Goal: Task Accomplishment & Management: Complete application form

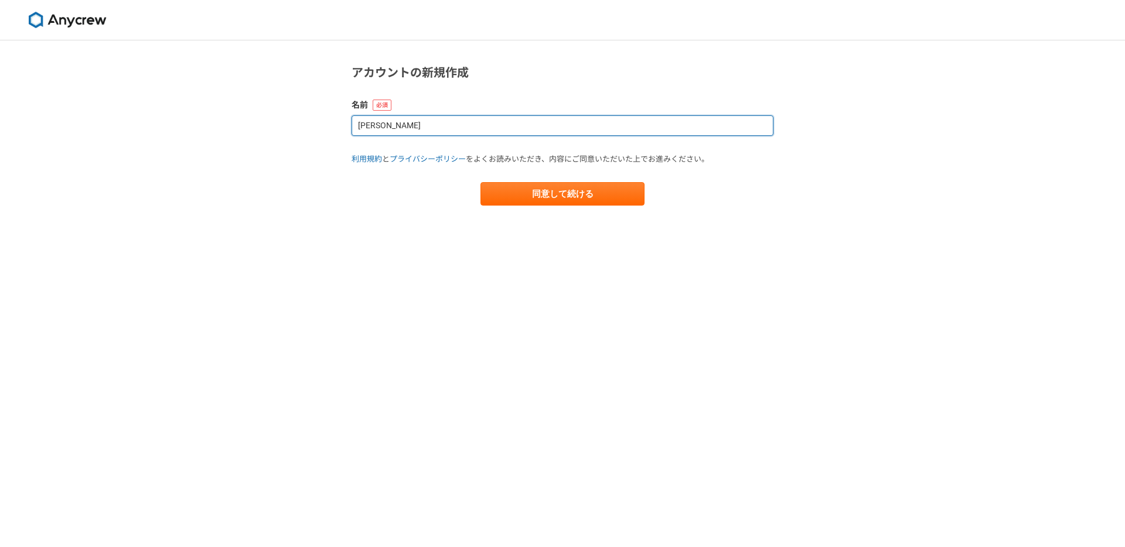
drag, startPoint x: 376, startPoint y: 125, endPoint x: 397, endPoint y: 125, distance: 20.5
click at [397, 125] on input "masataka mitsuzawa" at bounding box center [563, 125] width 422 height 21
type input "[PERSON_NAME]"
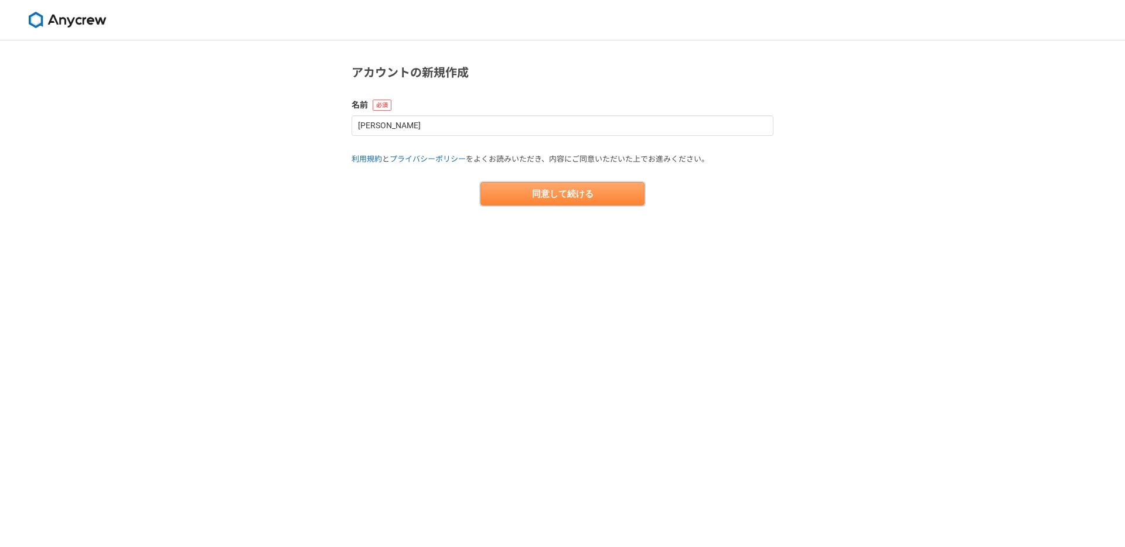
click at [579, 192] on button "同意して続ける" at bounding box center [562, 193] width 164 height 23
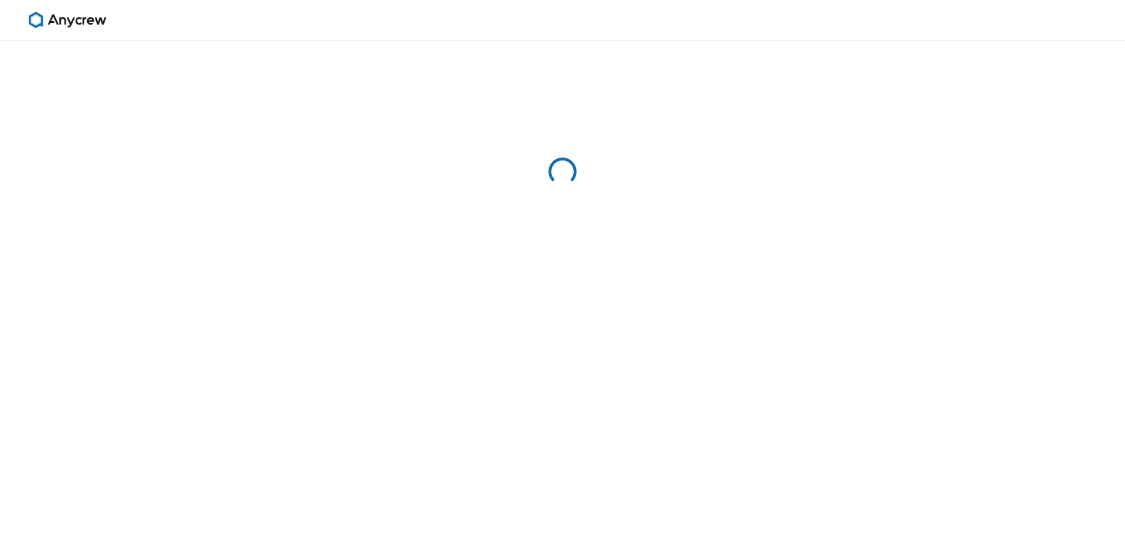
select select "13"
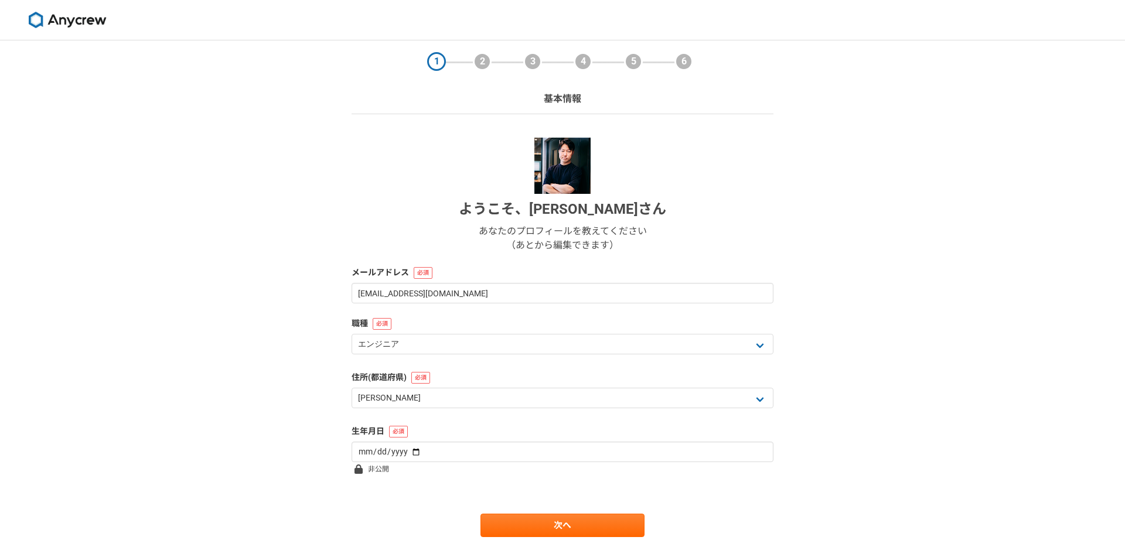
click at [572, 177] on img at bounding box center [562, 166] width 56 height 56
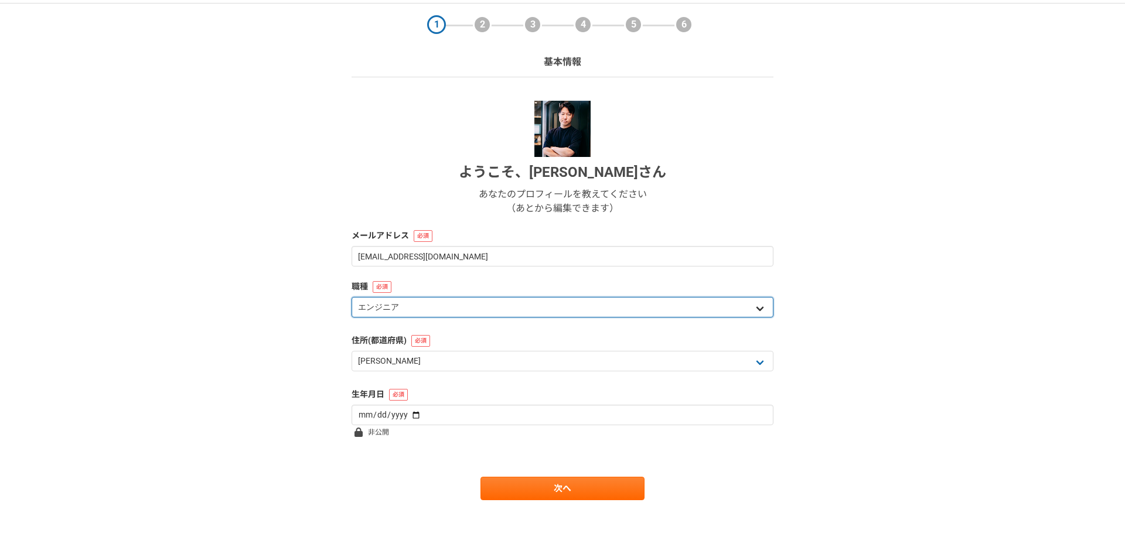
click at [712, 307] on select "エンジニア デザイナー ライター 営業 マーケティング 企画・事業開発 バックオフィス その他" at bounding box center [563, 307] width 422 height 21
select select "4"
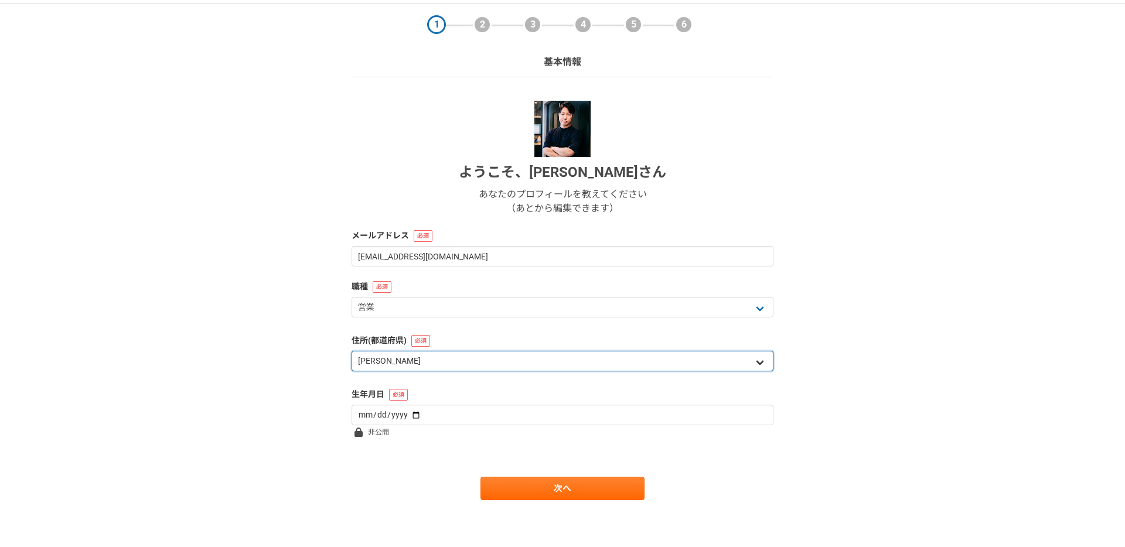
click at [620, 357] on select "北海道 青森県 岩手県 宮城県 秋田県 山形県 福島県 茨城県 栃木県 群馬県 埼玉県 千葉県 東京都 神奈川県 新潟県 富山県 石川県 福井県 山梨県 長野…" at bounding box center [563, 361] width 422 height 21
select select "23"
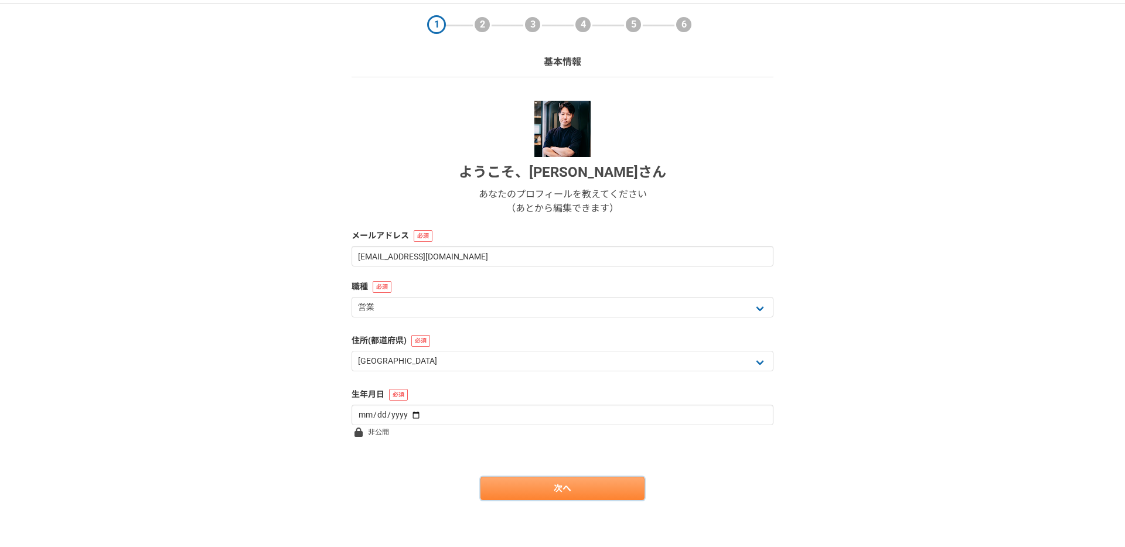
click at [558, 492] on link "次へ" at bounding box center [562, 488] width 164 height 23
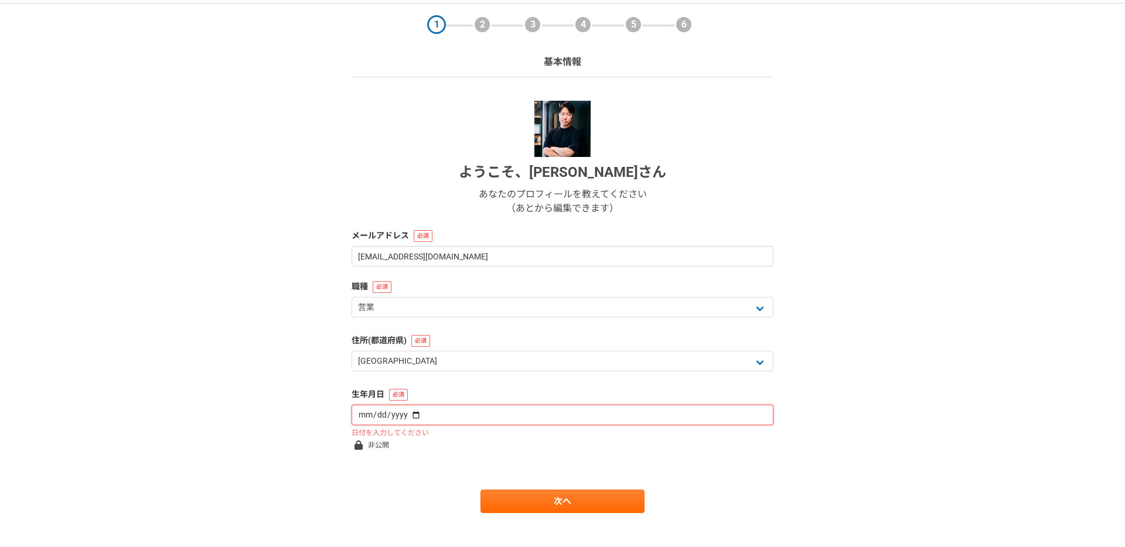
click at [535, 410] on input "date" at bounding box center [563, 415] width 422 height 21
type input "1986-04-09"
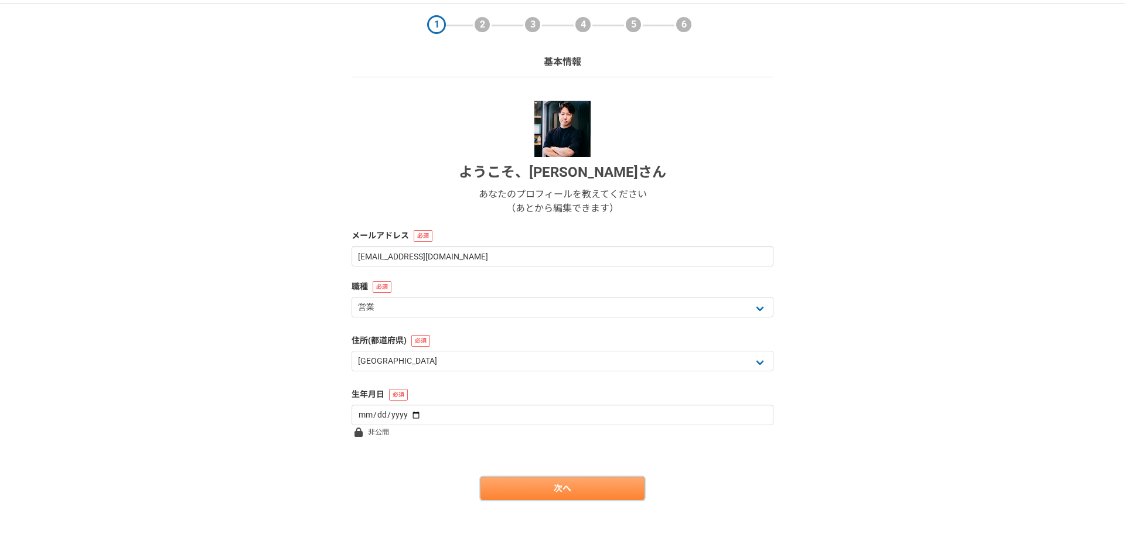
click at [527, 490] on link "次へ" at bounding box center [562, 488] width 164 height 23
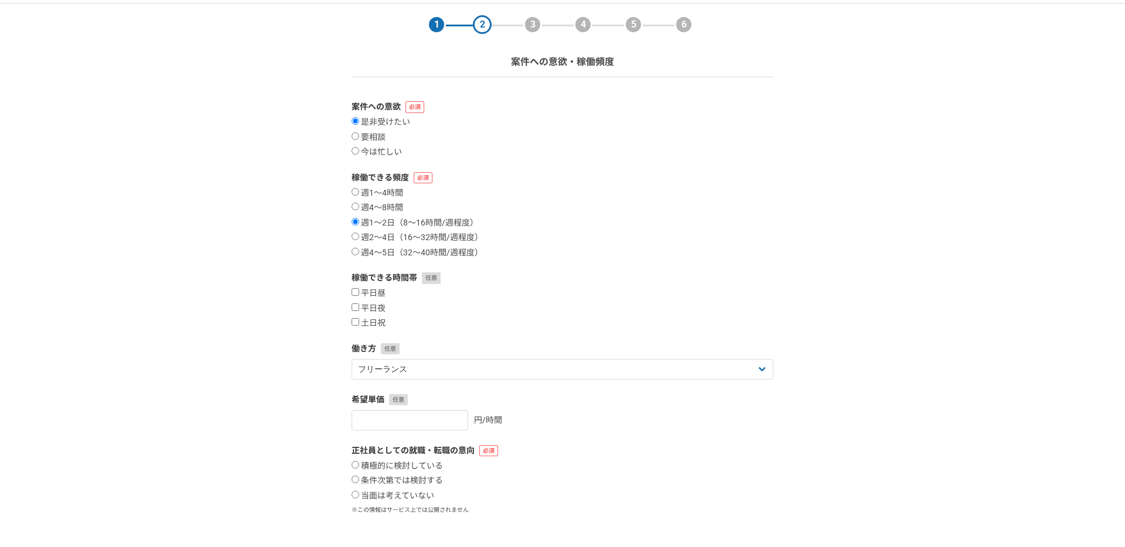
scroll to position [0, 0]
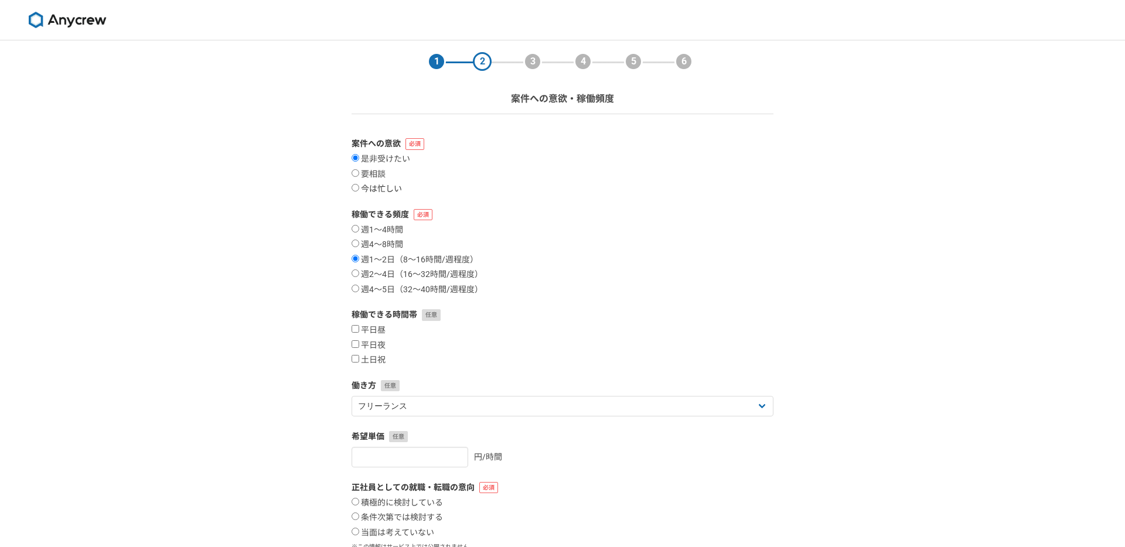
click at [392, 190] on label "今は忙しい" at bounding box center [377, 189] width 50 height 11
click at [359, 190] on input "今は忙しい" at bounding box center [356, 188] width 8 height 8
radio input "true"
click at [391, 225] on label "週1〜4時間" at bounding box center [378, 230] width 52 height 11
click at [359, 225] on input "週1〜4時間" at bounding box center [356, 229] width 8 height 8
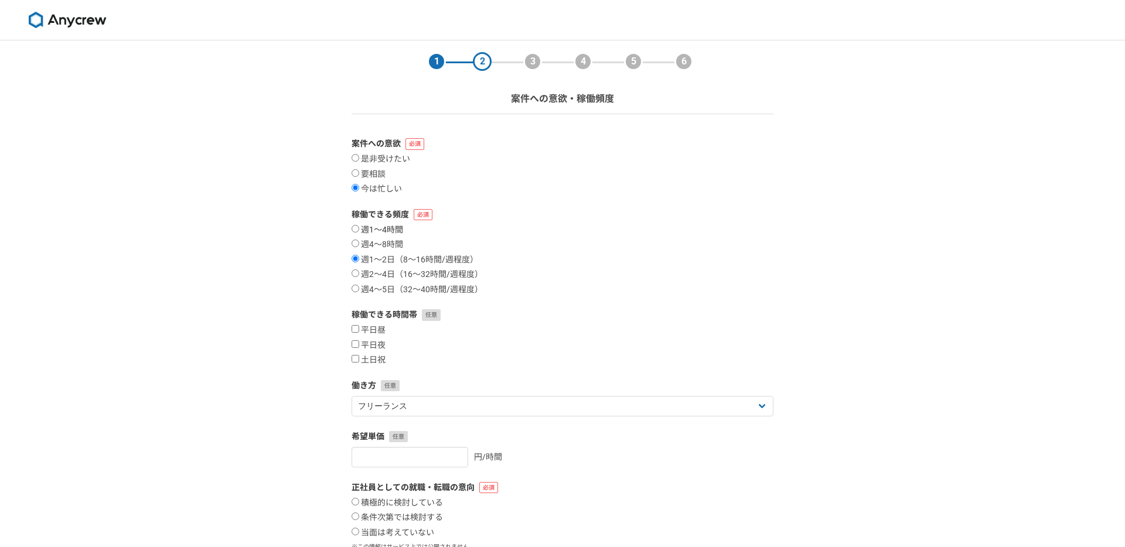
radio input "true"
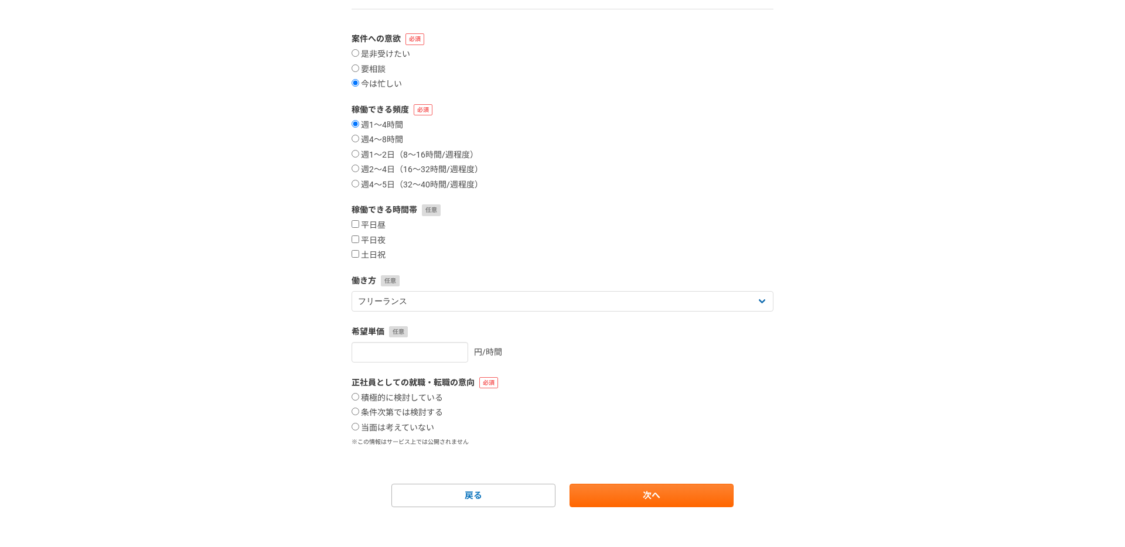
scroll to position [112, 0]
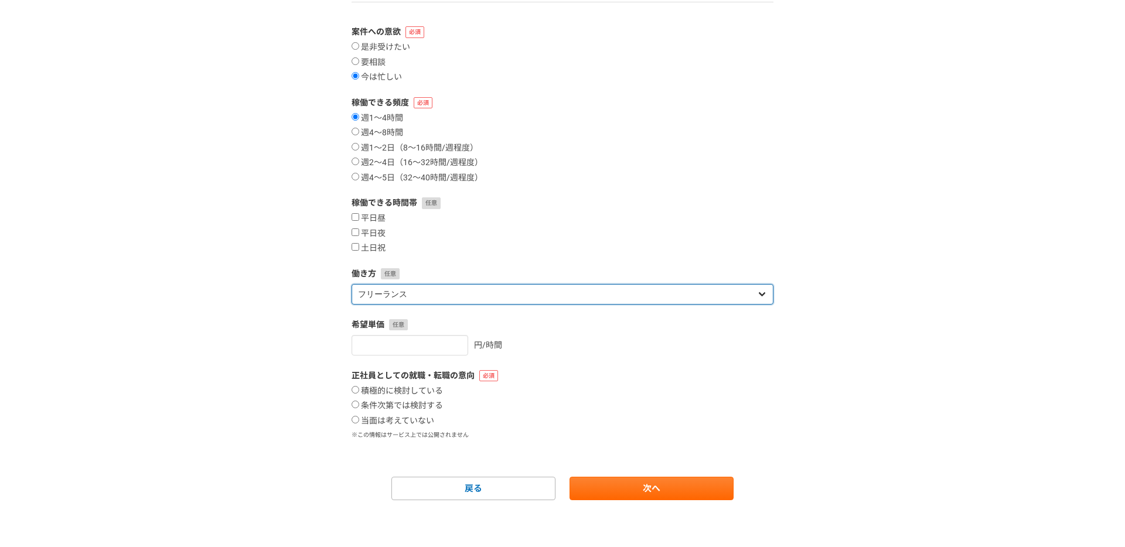
click at [544, 295] on select "フリーランス 副業 その他" at bounding box center [563, 294] width 422 height 21
select select "sidejob"
click at [427, 423] on label "当面は考えていない" at bounding box center [393, 421] width 83 height 11
click at [359, 423] on input "当面は考えていない" at bounding box center [356, 420] width 8 height 8
radio input "true"
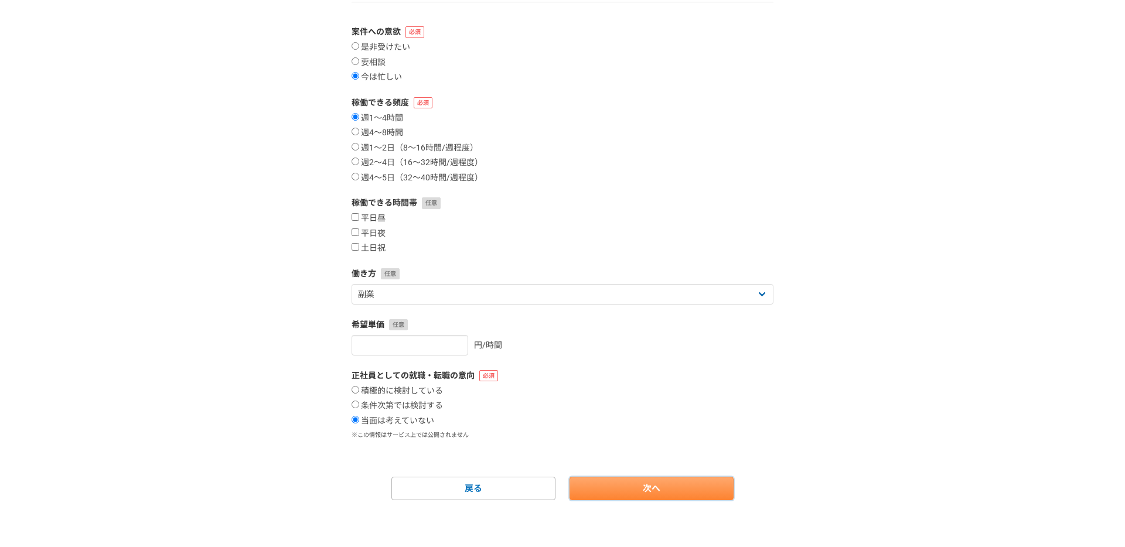
click at [637, 477] on link "次へ" at bounding box center [651, 488] width 164 height 23
select select
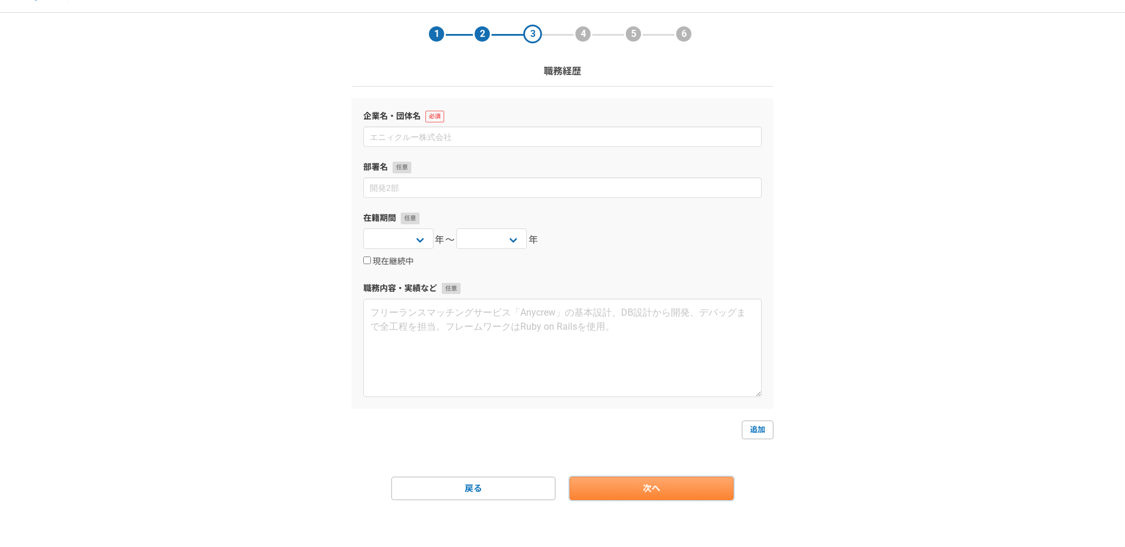
scroll to position [0, 0]
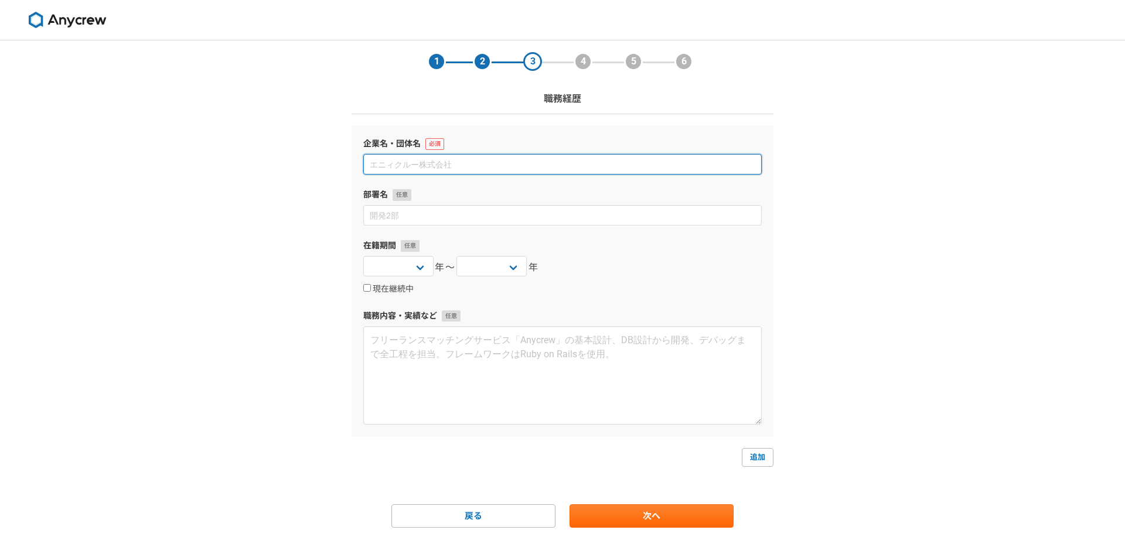
click at [486, 163] on input at bounding box center [562, 164] width 398 height 21
type input "株式会社"
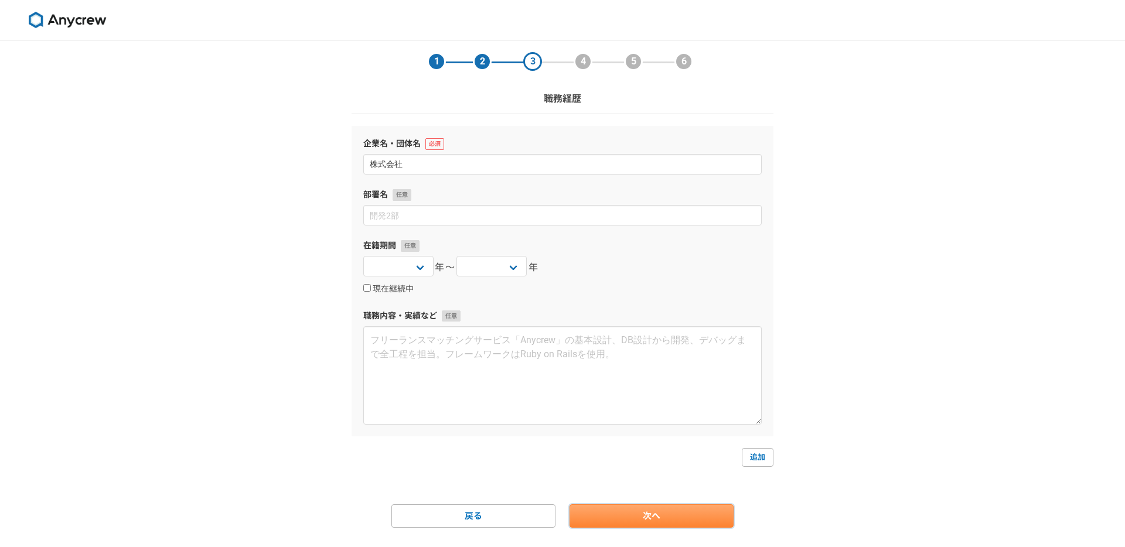
click at [628, 512] on link "次へ" at bounding box center [651, 515] width 164 height 23
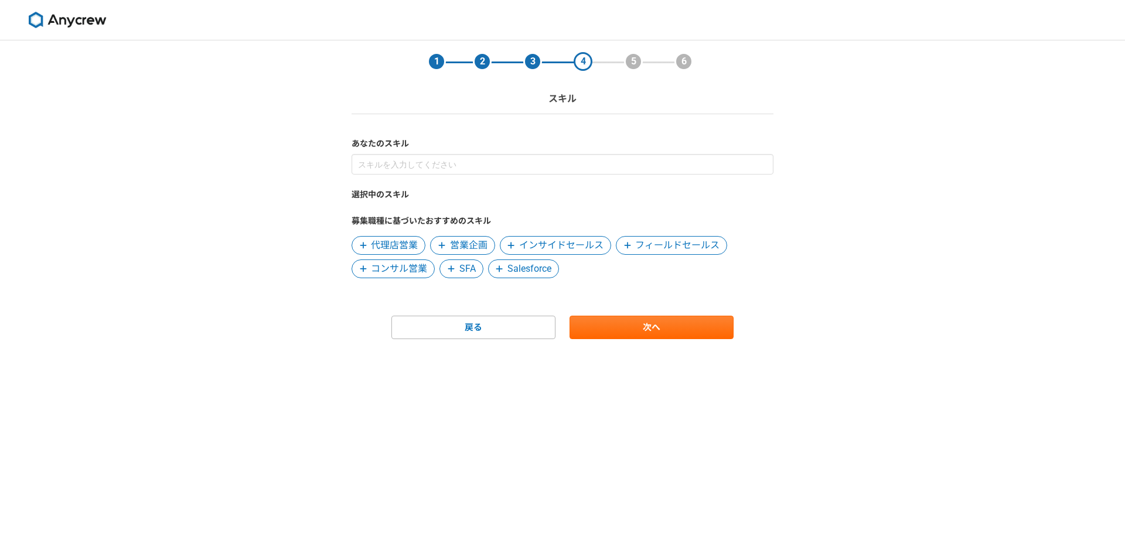
click at [402, 250] on span "代理店営業" at bounding box center [394, 245] width 47 height 14
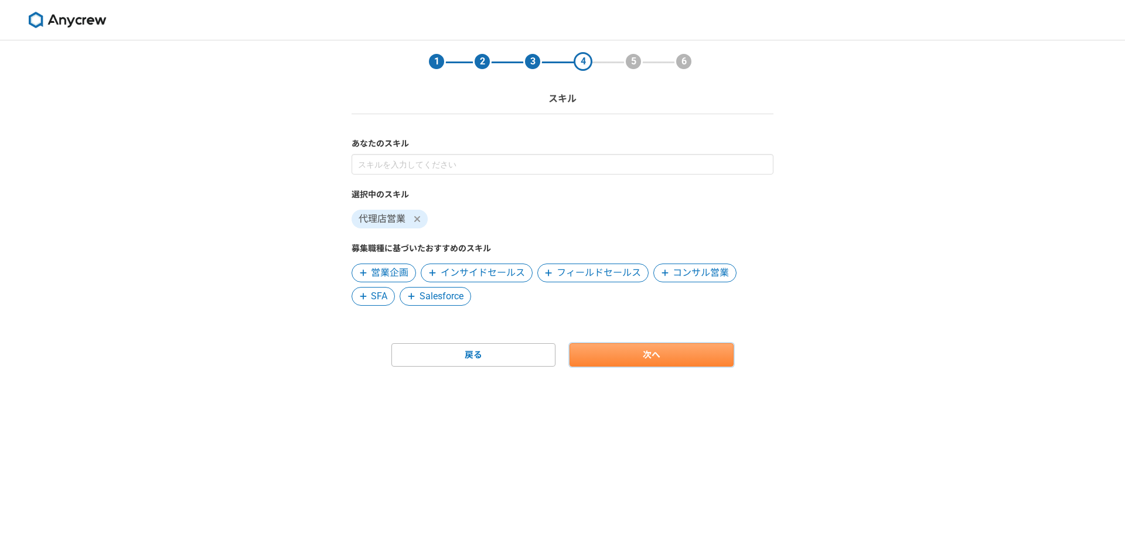
click at [623, 362] on link "次へ" at bounding box center [651, 354] width 164 height 23
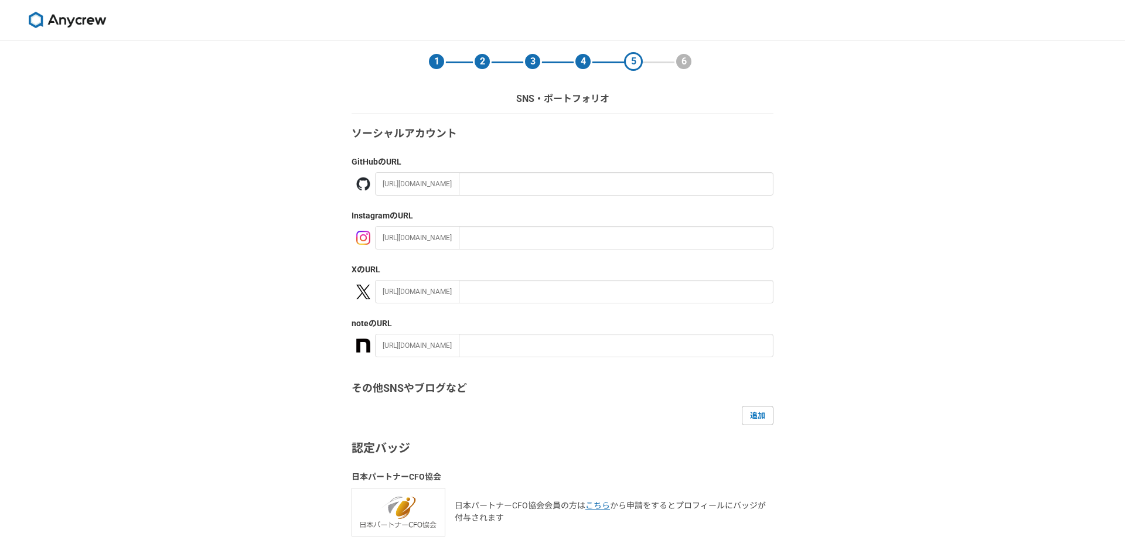
scroll to position [97, 0]
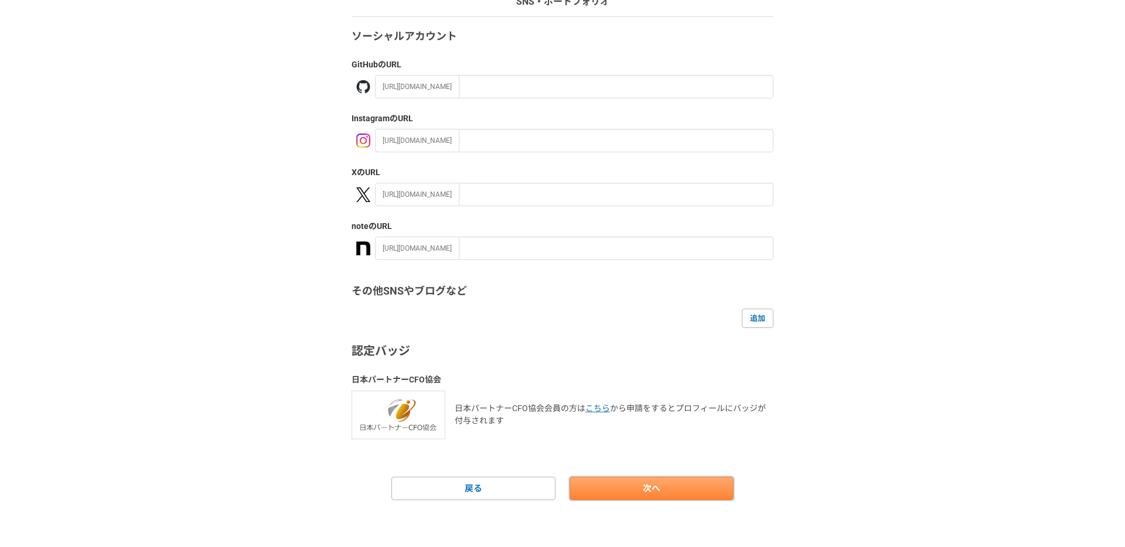
click at [652, 483] on link "次へ" at bounding box center [651, 488] width 164 height 23
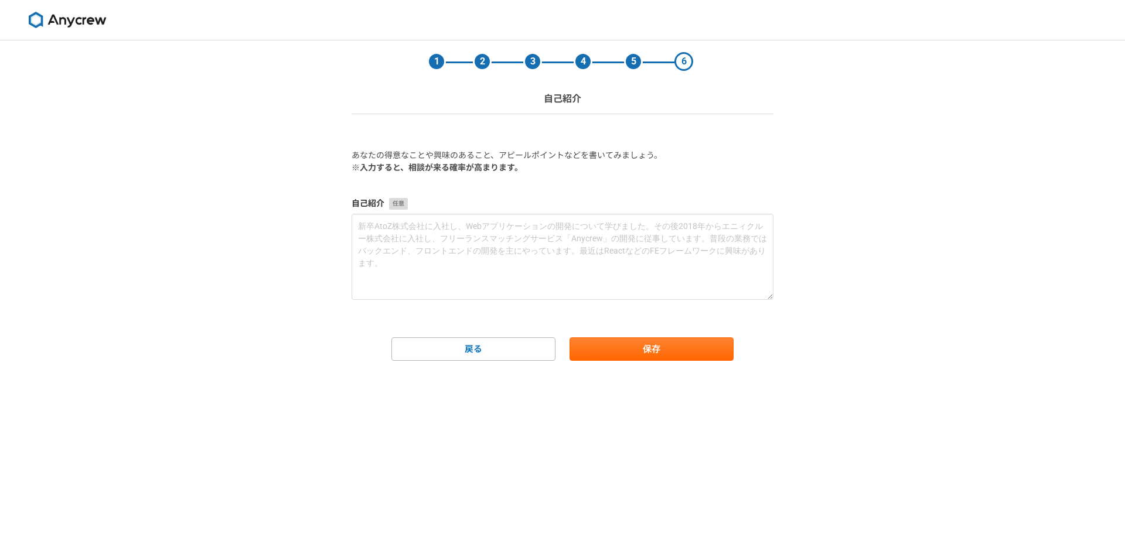
scroll to position [0, 0]
click at [655, 354] on button "保存" at bounding box center [651, 348] width 164 height 23
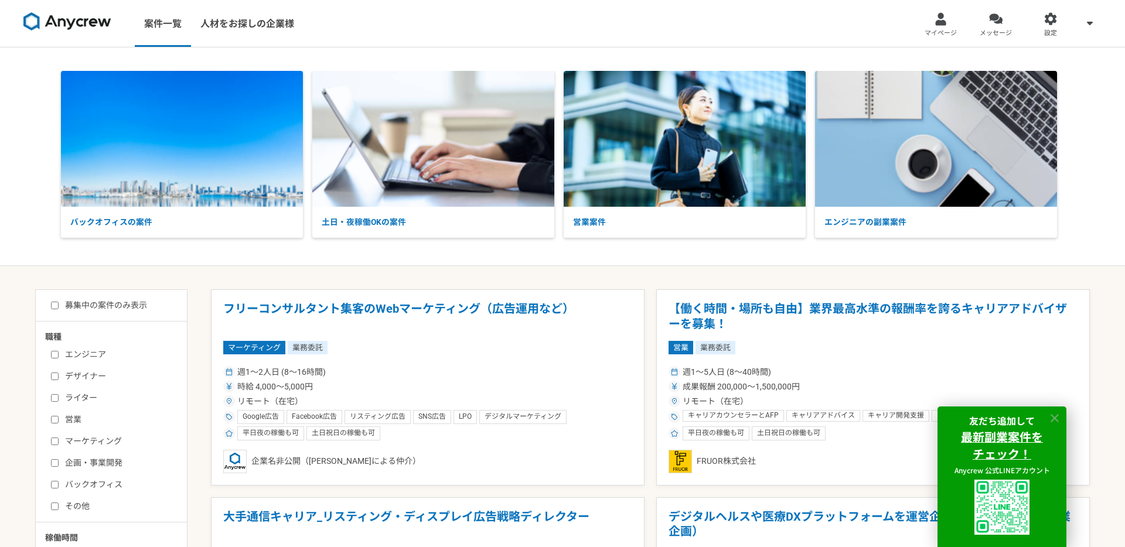
click at [1056, 421] on icon at bounding box center [1054, 418] width 8 height 8
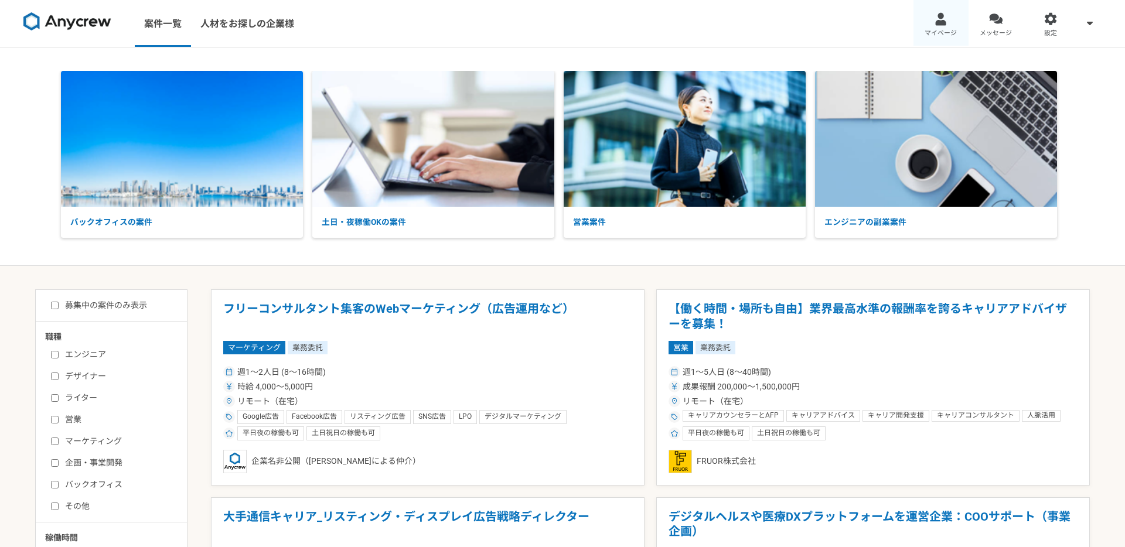
click at [943, 16] on div at bounding box center [940, 18] width 13 height 13
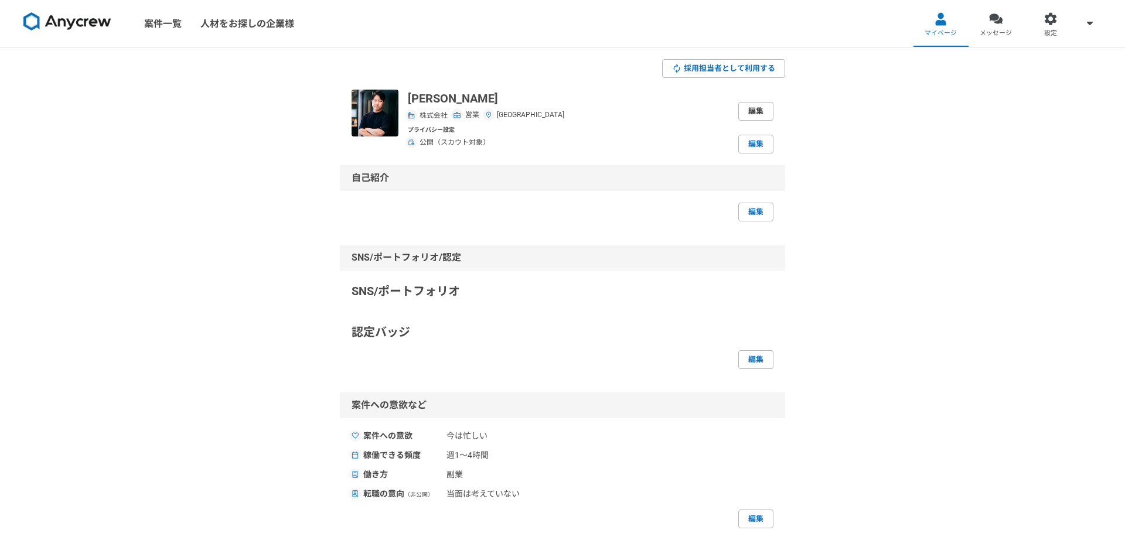
click at [747, 106] on link "編集" at bounding box center [755, 111] width 35 height 19
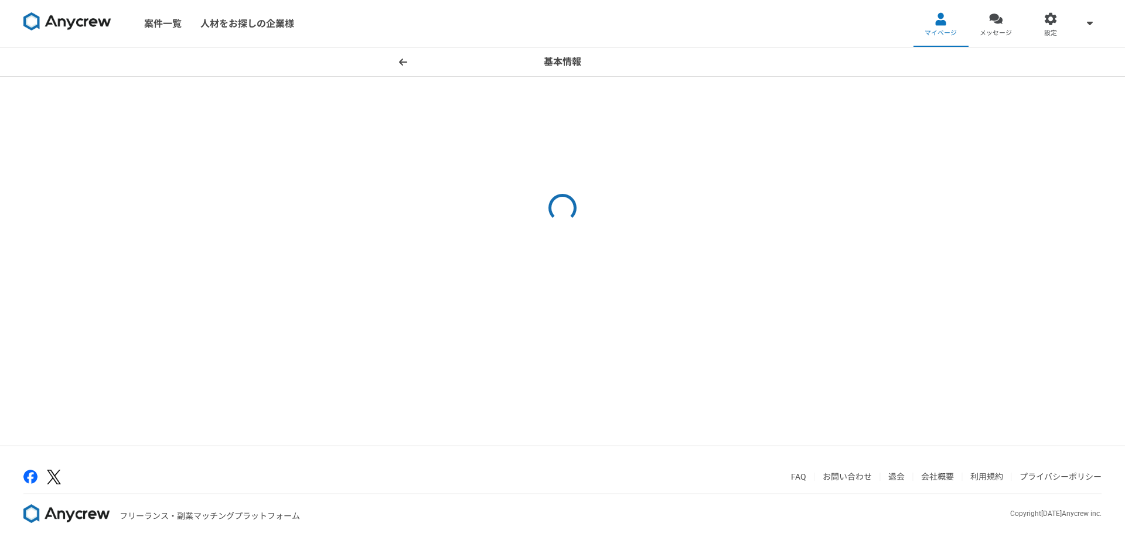
select select "4"
select select "23"
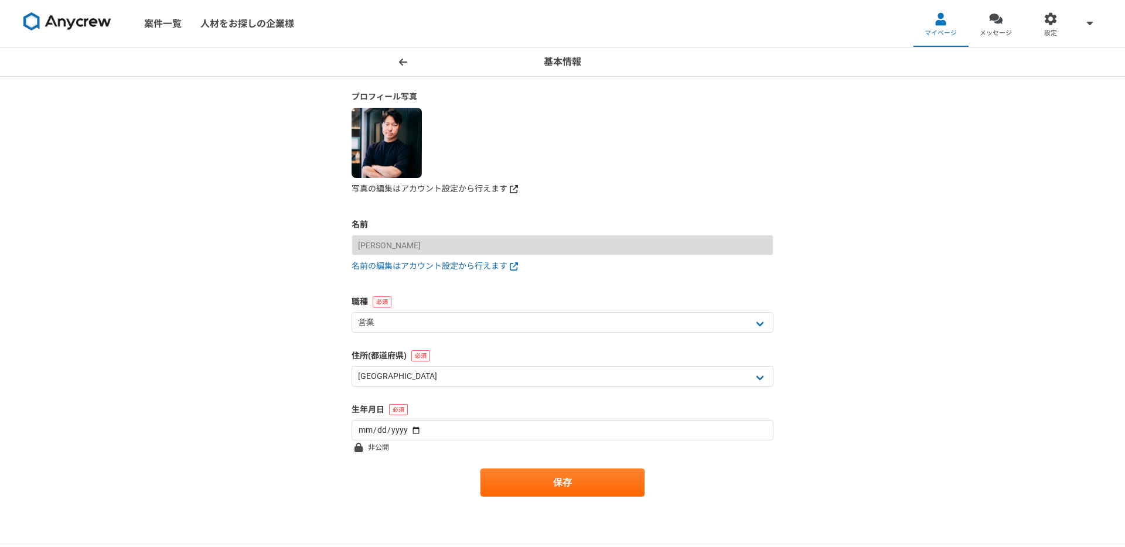
click at [426, 187] on link "写真の編集はアカウント設定から行えます" at bounding box center [563, 189] width 422 height 12
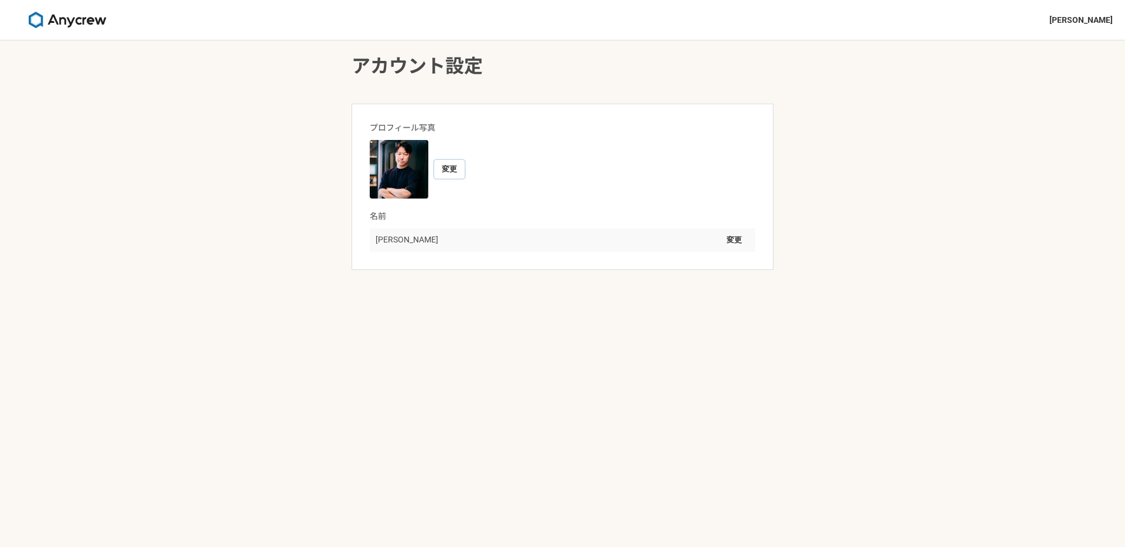
click at [448, 169] on button "変更" at bounding box center [449, 169] width 30 height 19
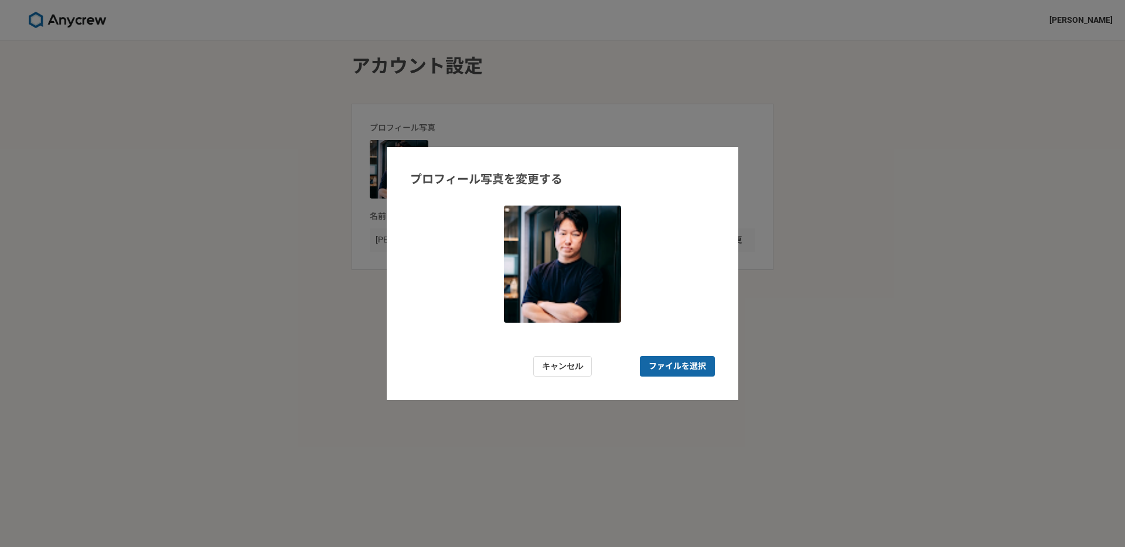
click at [674, 366] on span "ファイルを選択" at bounding box center [677, 366] width 57 height 12
click at [674, 366] on input "ファイルを選択" at bounding box center [677, 366] width 75 height 21
click at [578, 367] on button "キャンセル" at bounding box center [562, 366] width 59 height 21
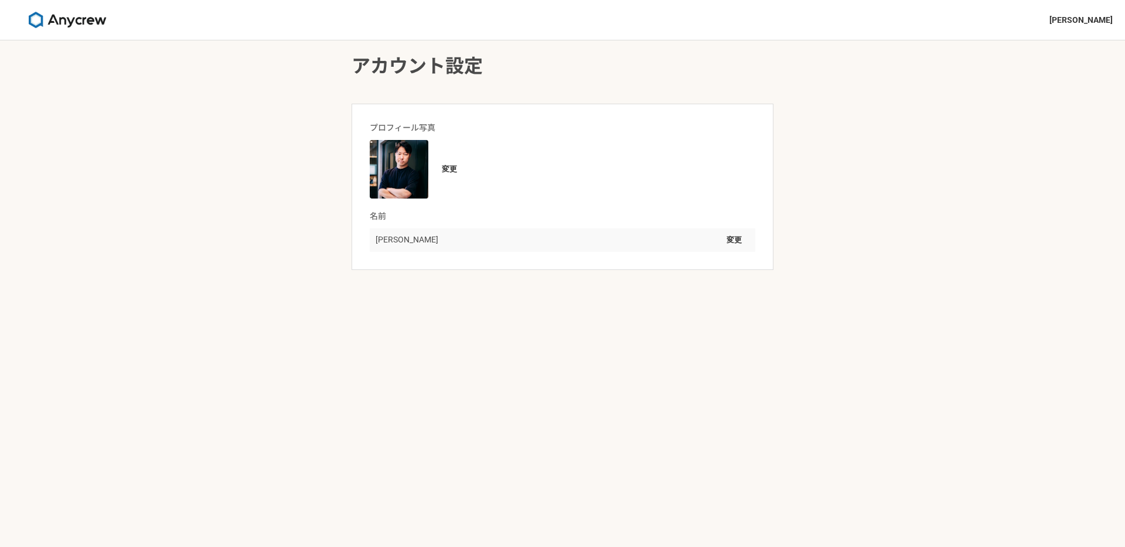
click at [85, 21] on img at bounding box center [67, 20] width 88 height 16
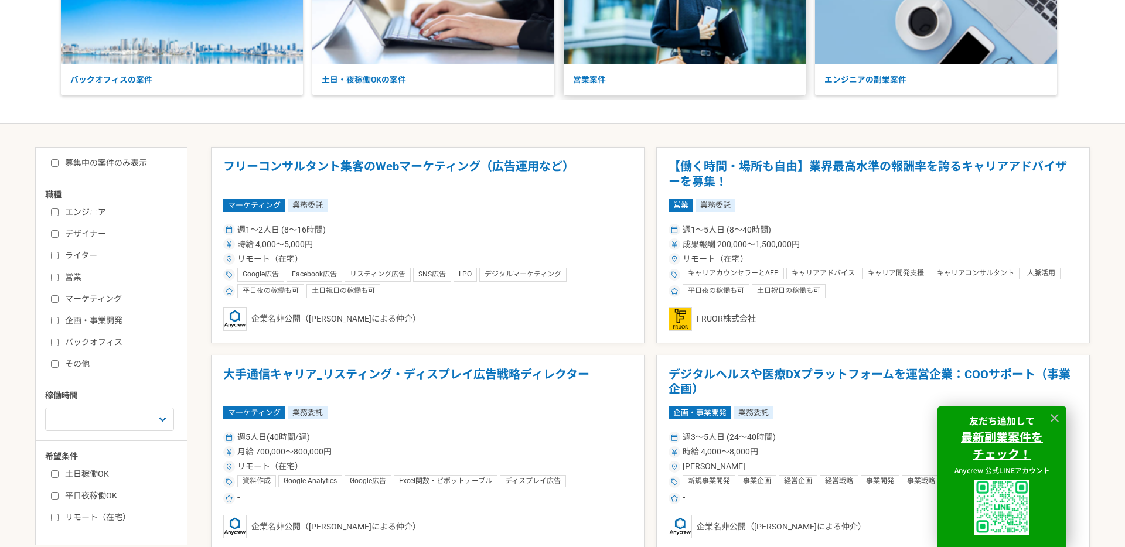
scroll to position [271, 0]
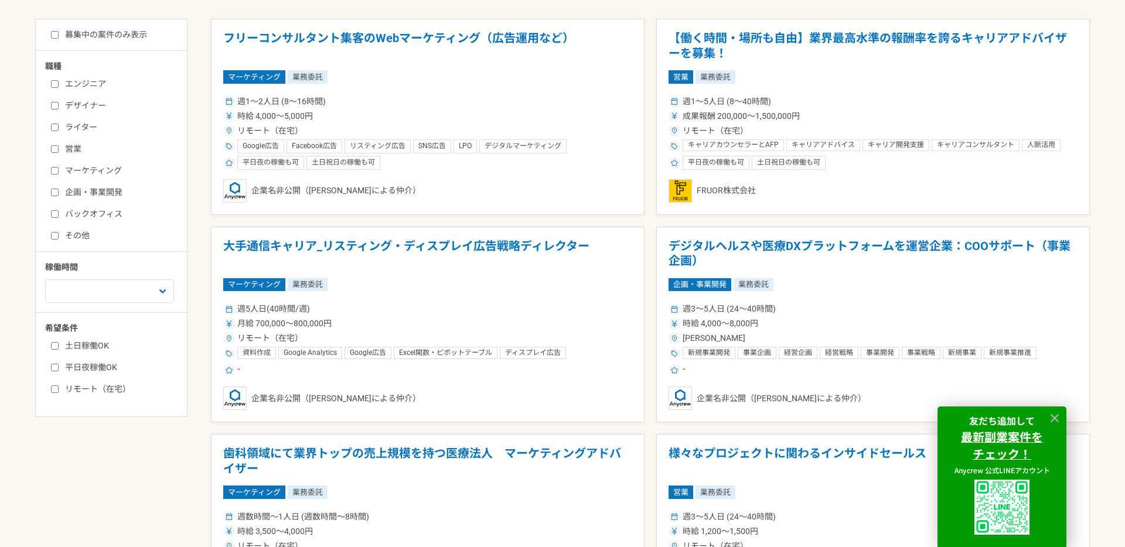
click at [76, 144] on label "営業" at bounding box center [118, 149] width 135 height 12
click at [59, 145] on input "営業" at bounding box center [55, 149] width 8 height 8
checkbox input "true"
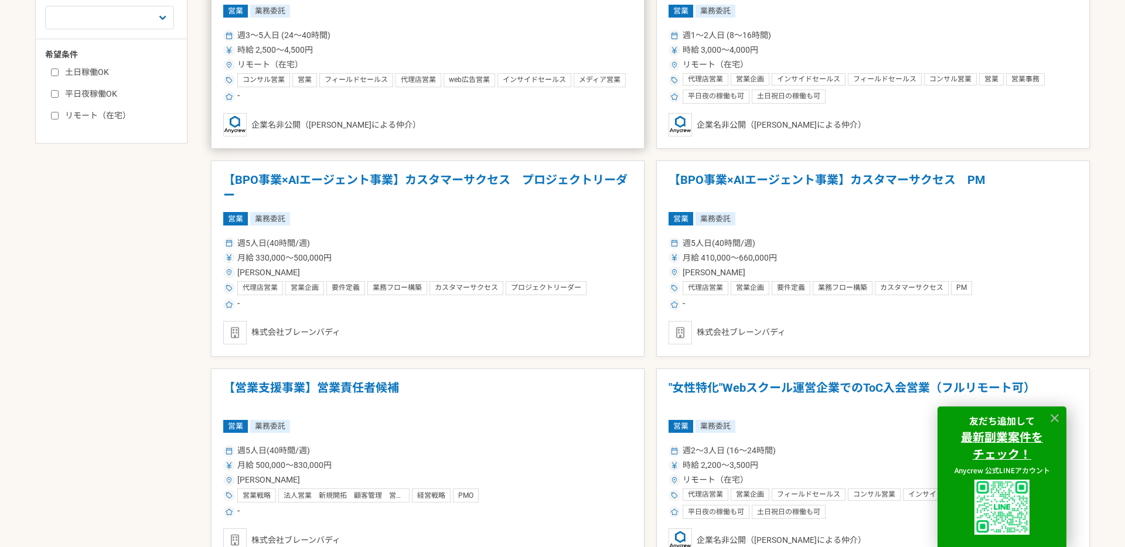
scroll to position [651, 0]
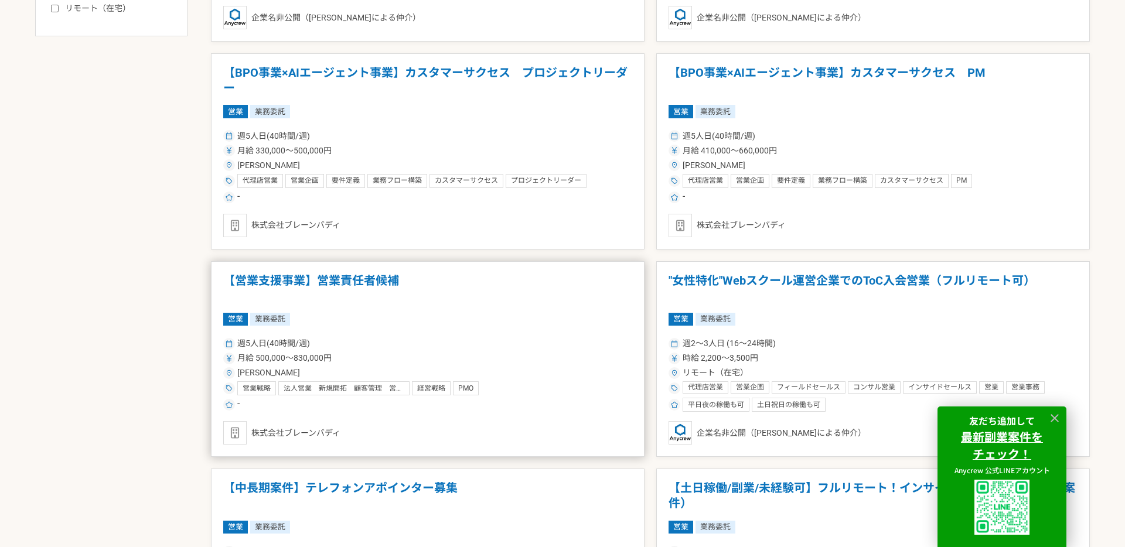
click at [507, 316] on div "営業 業務委託" at bounding box center [427, 319] width 409 height 13
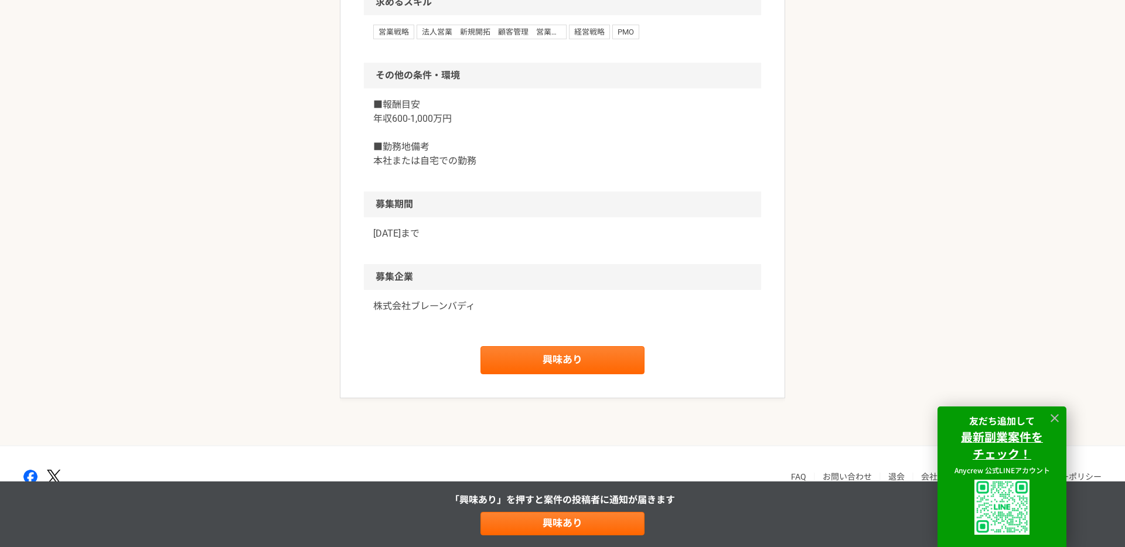
scroll to position [1403, 0]
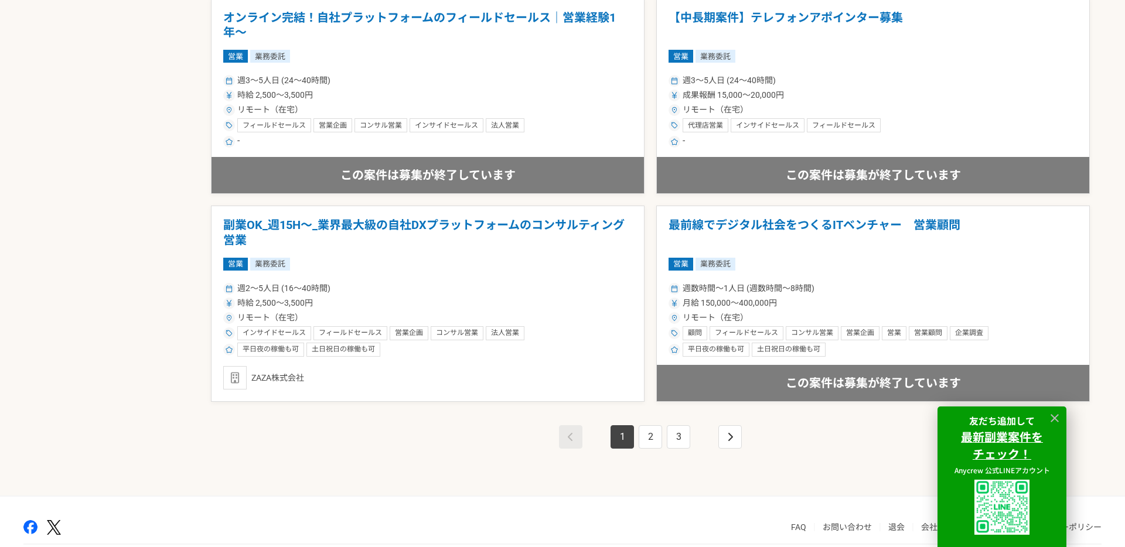
scroll to position [2004, 0]
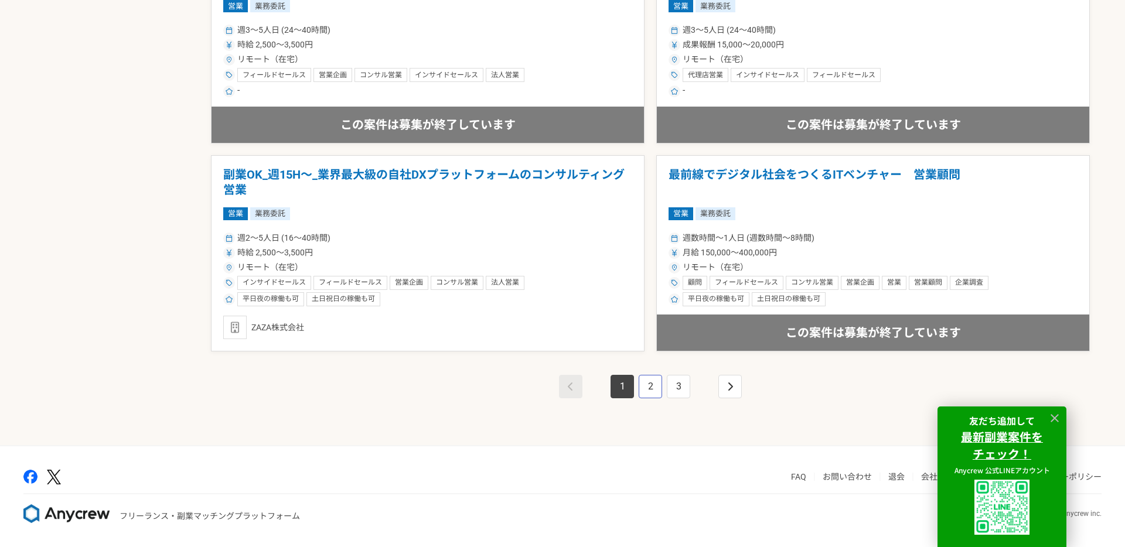
click at [652, 383] on link "2" at bounding box center [650, 386] width 23 height 23
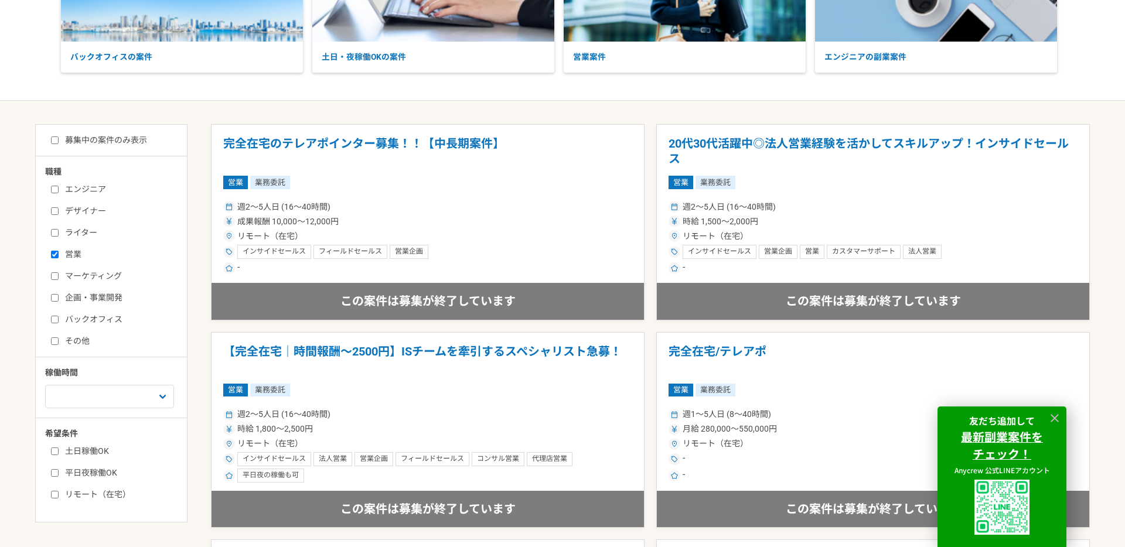
scroll to position [166, 0]
click at [91, 313] on label "バックオフィス" at bounding box center [118, 319] width 135 height 12
click at [59, 315] on input "バックオフィス" at bounding box center [55, 319] width 8 height 8
checkbox input "true"
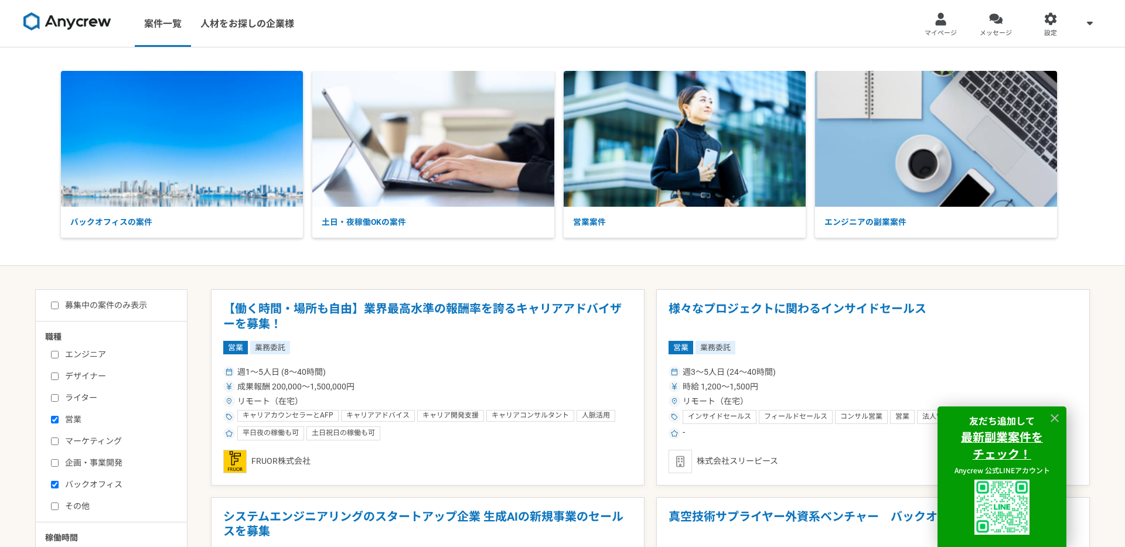
click at [77, 417] on label "営業" at bounding box center [118, 420] width 135 height 12
click at [59, 417] on input "営業" at bounding box center [55, 420] width 8 height 8
checkbox input "false"
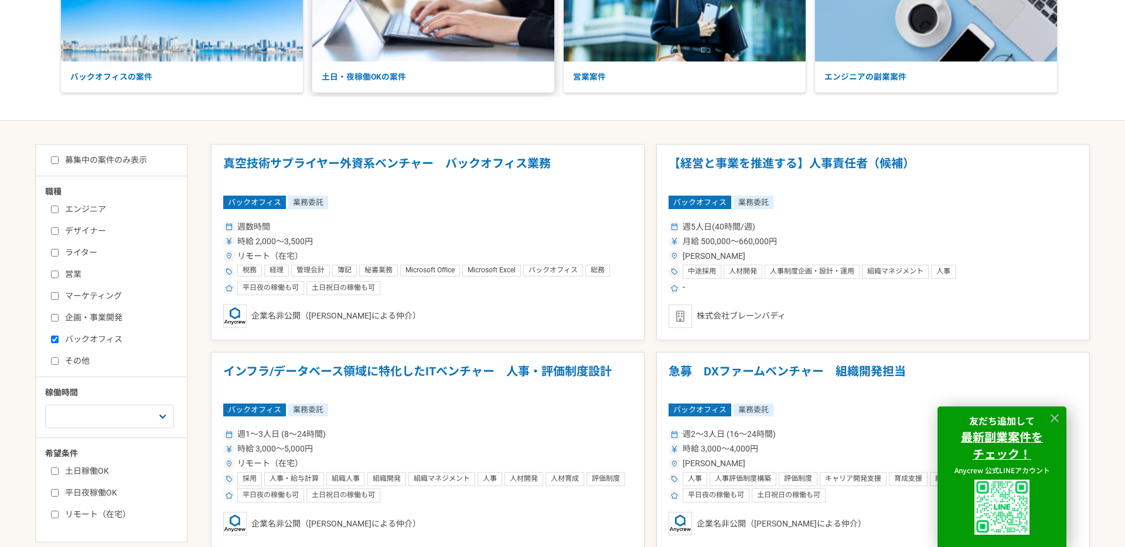
scroll to position [146, 0]
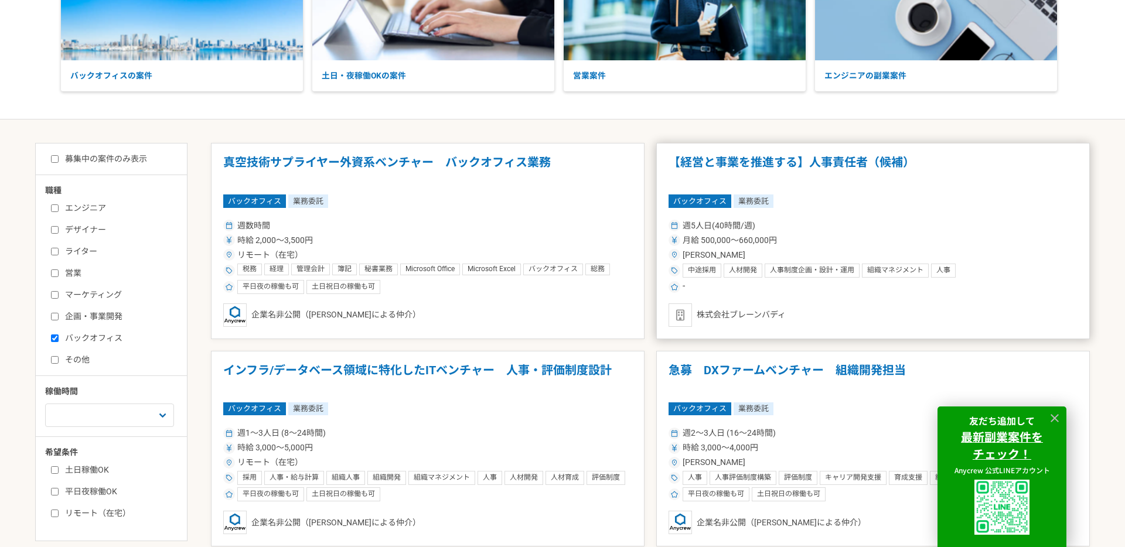
click at [940, 223] on div "週5人日(40時間/週)" at bounding box center [872, 226] width 409 height 12
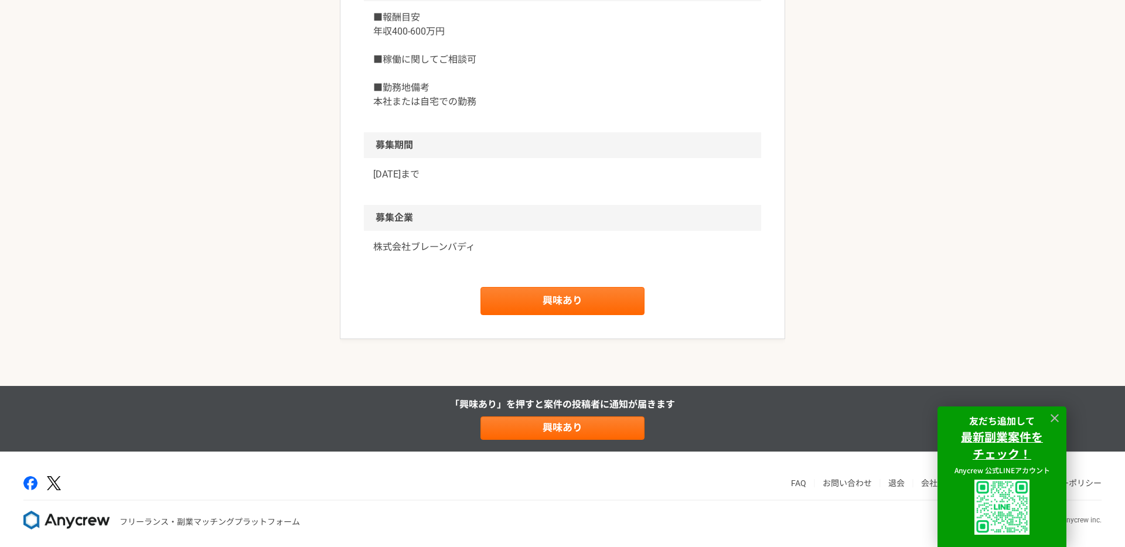
scroll to position [1389, 0]
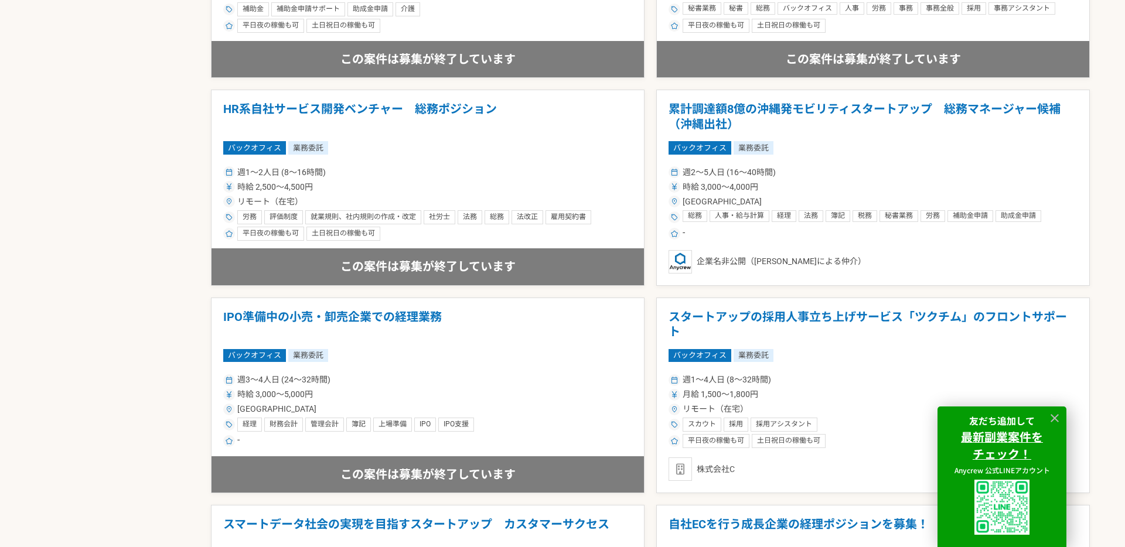
scroll to position [2004, 0]
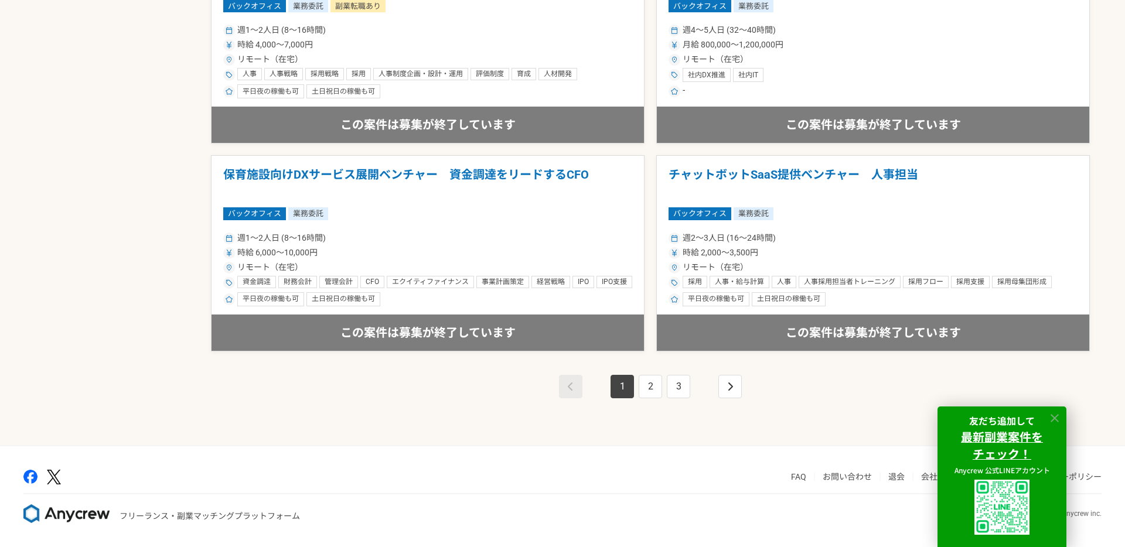
click at [1058, 414] on icon at bounding box center [1054, 418] width 13 height 13
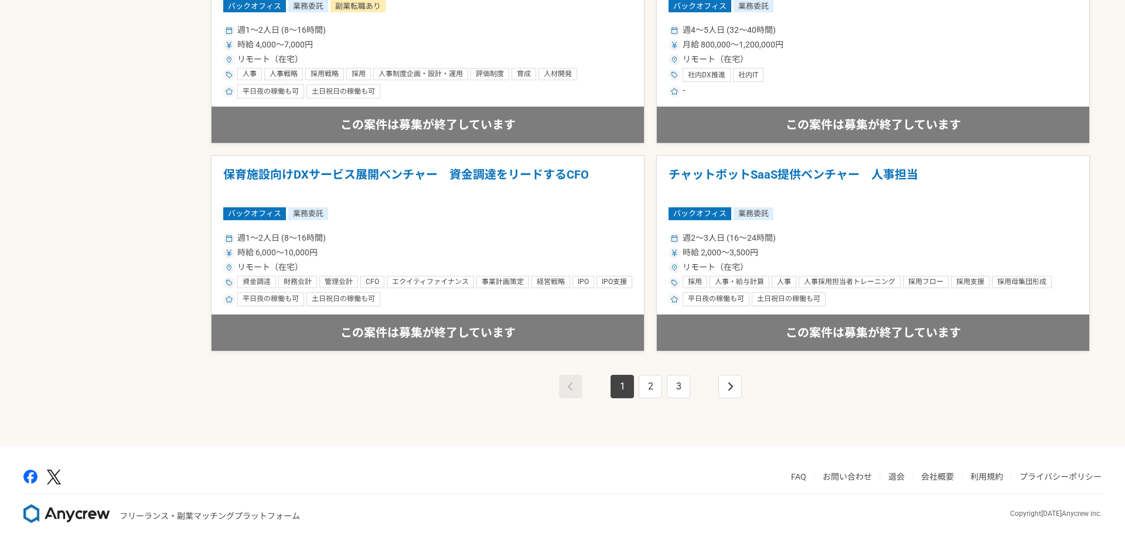
click at [945, 475] on link "会社概要" at bounding box center [937, 476] width 33 height 9
